Goal: Information Seeking & Learning: Learn about a topic

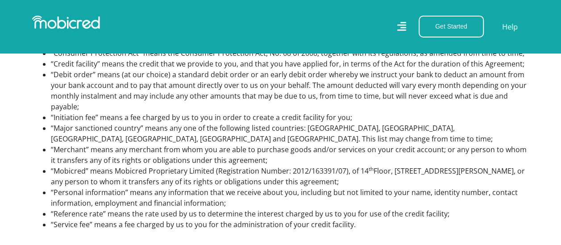
scroll to position [362, 0]
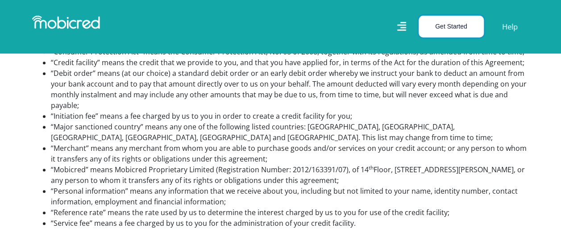
click at [446, 29] on button "Get Started" at bounding box center [451, 27] width 65 height 22
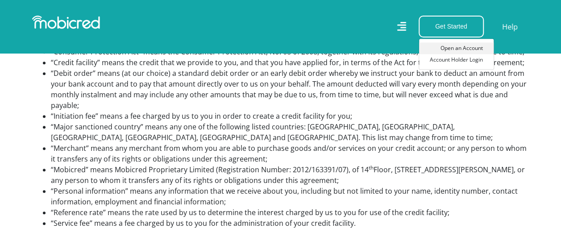
click at [448, 50] on link "Open an Account" at bounding box center [456, 48] width 75 height 12
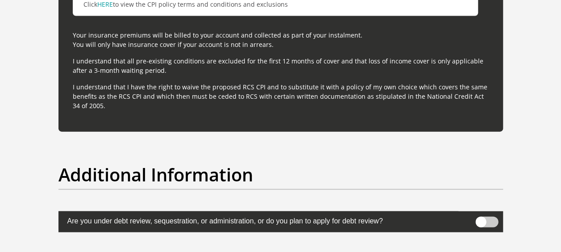
scroll to position [2980, 0]
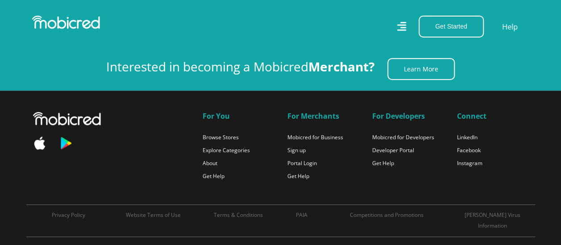
scroll to position [1948, 0]
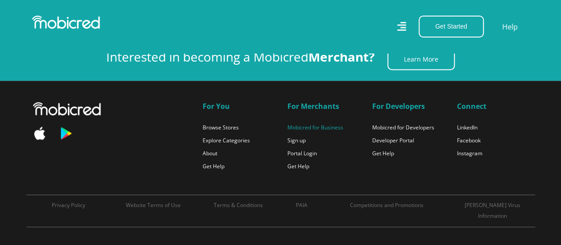
click at [313, 125] on link "Mobicred for Business" at bounding box center [315, 128] width 56 height 8
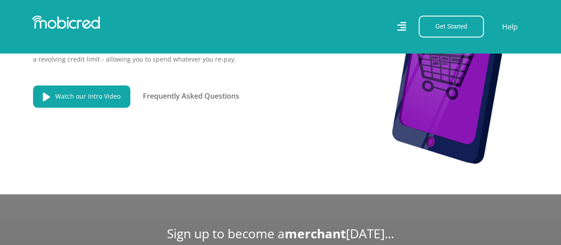
scroll to position [488, 6]
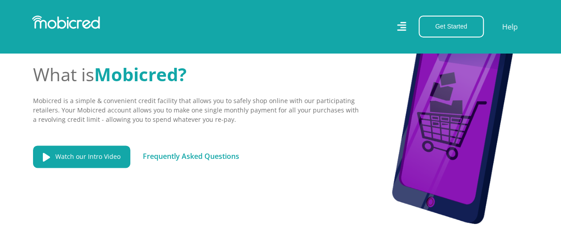
click at [171, 159] on link "Frequently Asked Questions" at bounding box center [191, 156] width 96 height 10
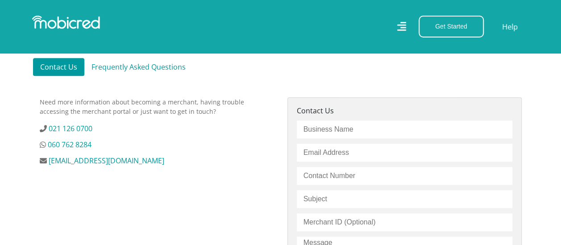
scroll to position [261, 0]
